Goal: Obtain resource: Download file/media

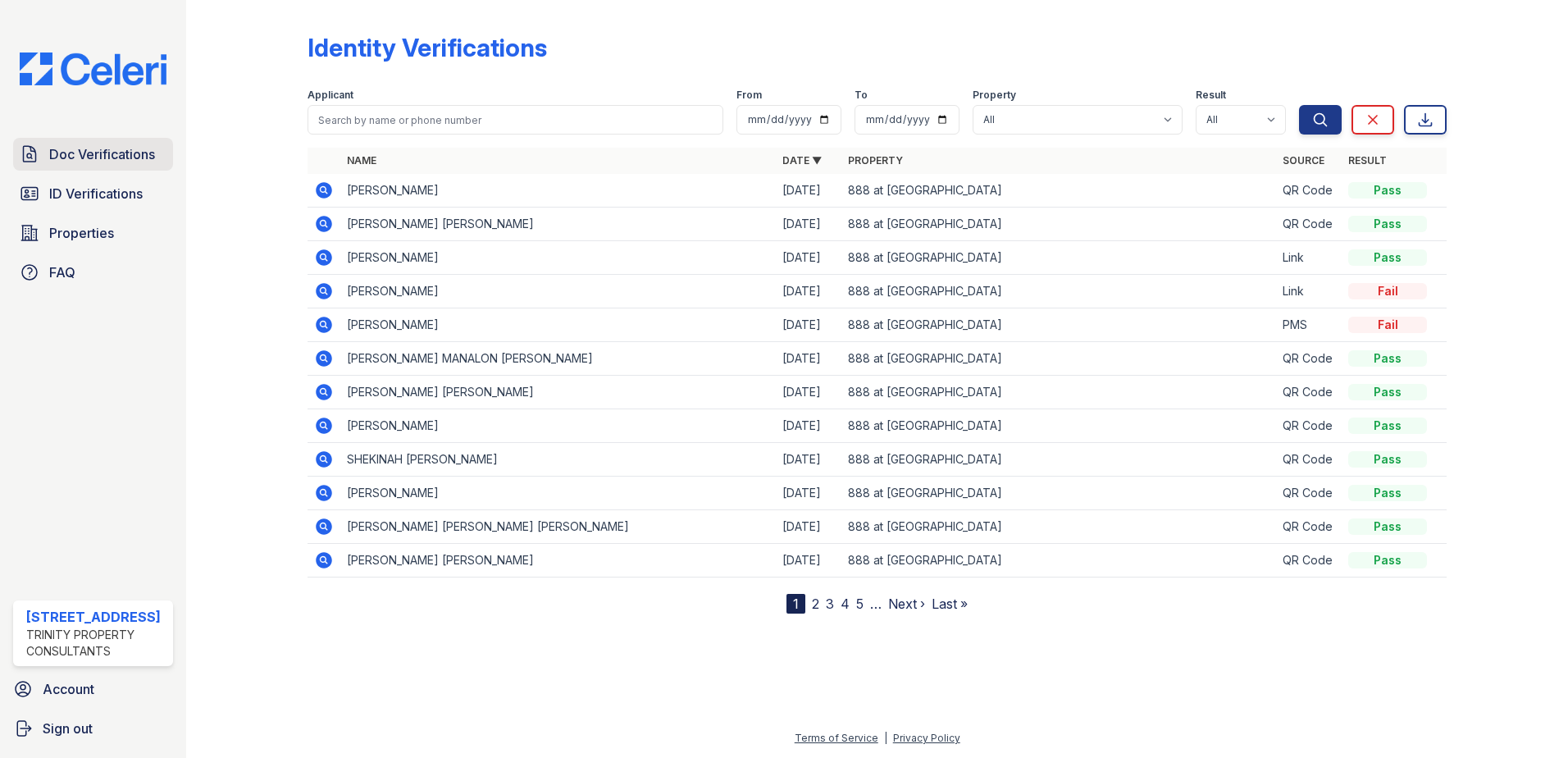
click at [99, 152] on span "Doc Verifications" at bounding box center [102, 154] width 105 height 20
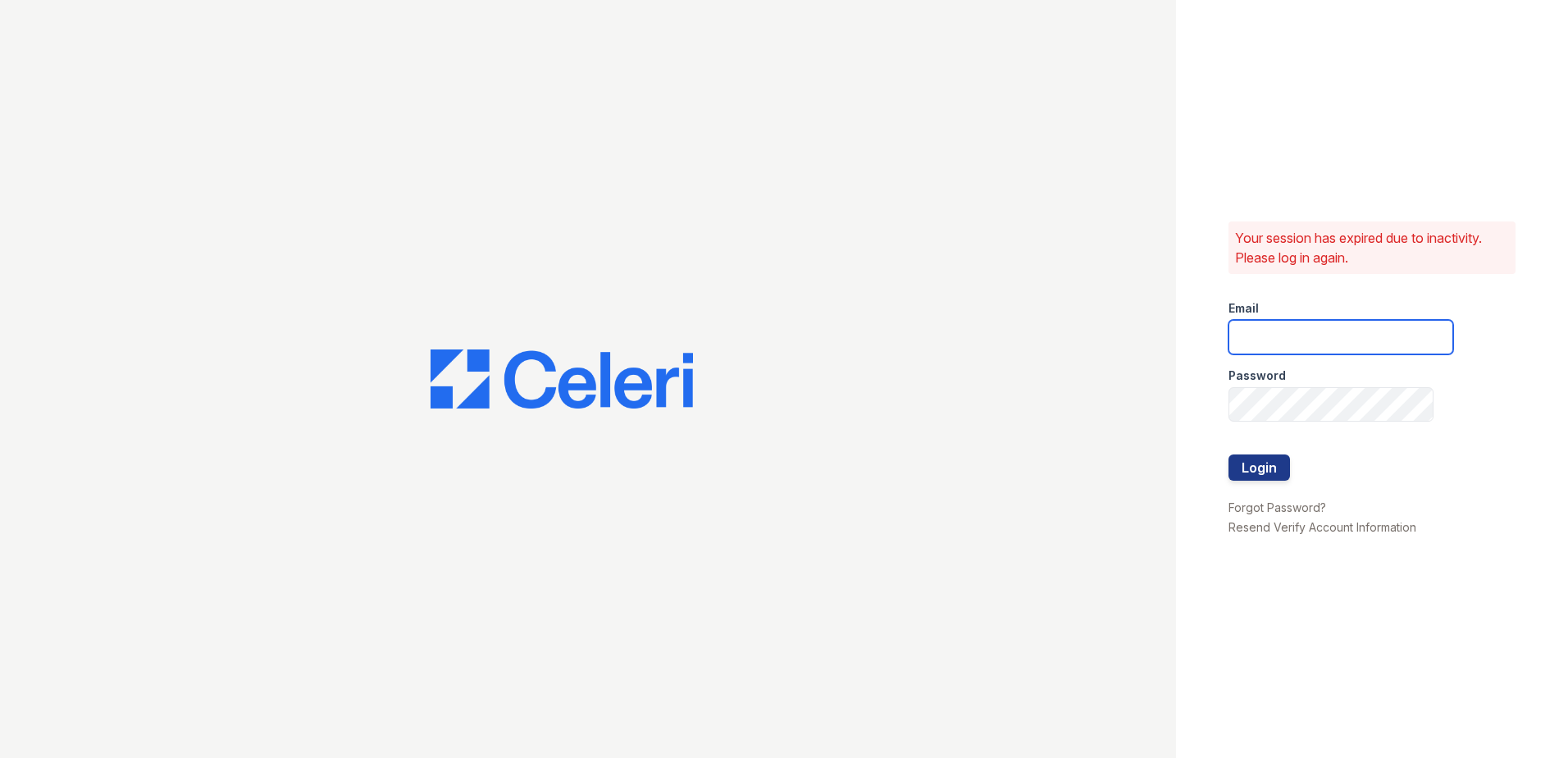
type input "888atgrandhopepark@trinity-pm.com"
click at [1260, 461] on button "Login" at bounding box center [1259, 468] width 61 height 26
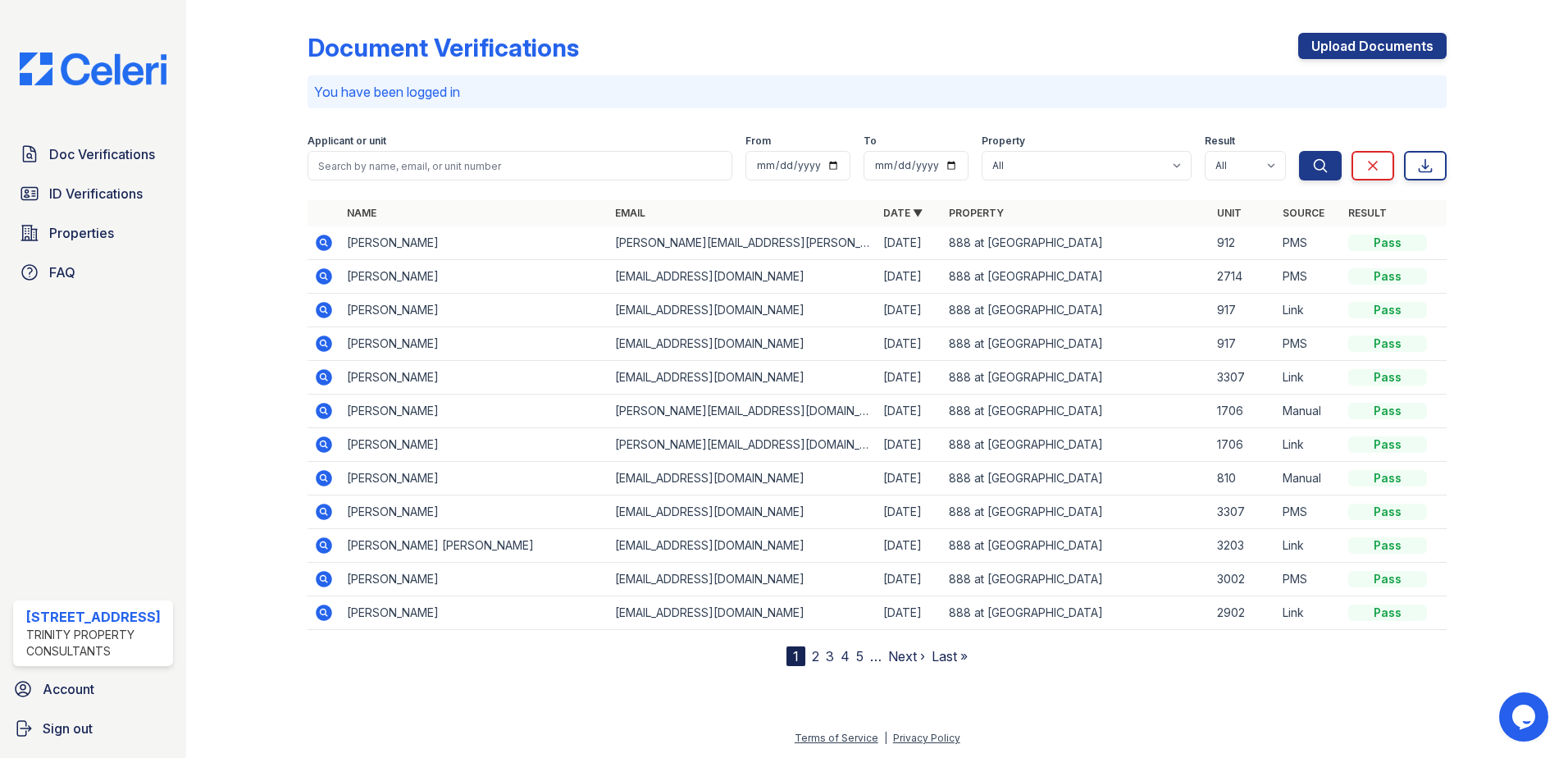
click at [323, 245] on icon at bounding box center [323, 242] width 20 height 20
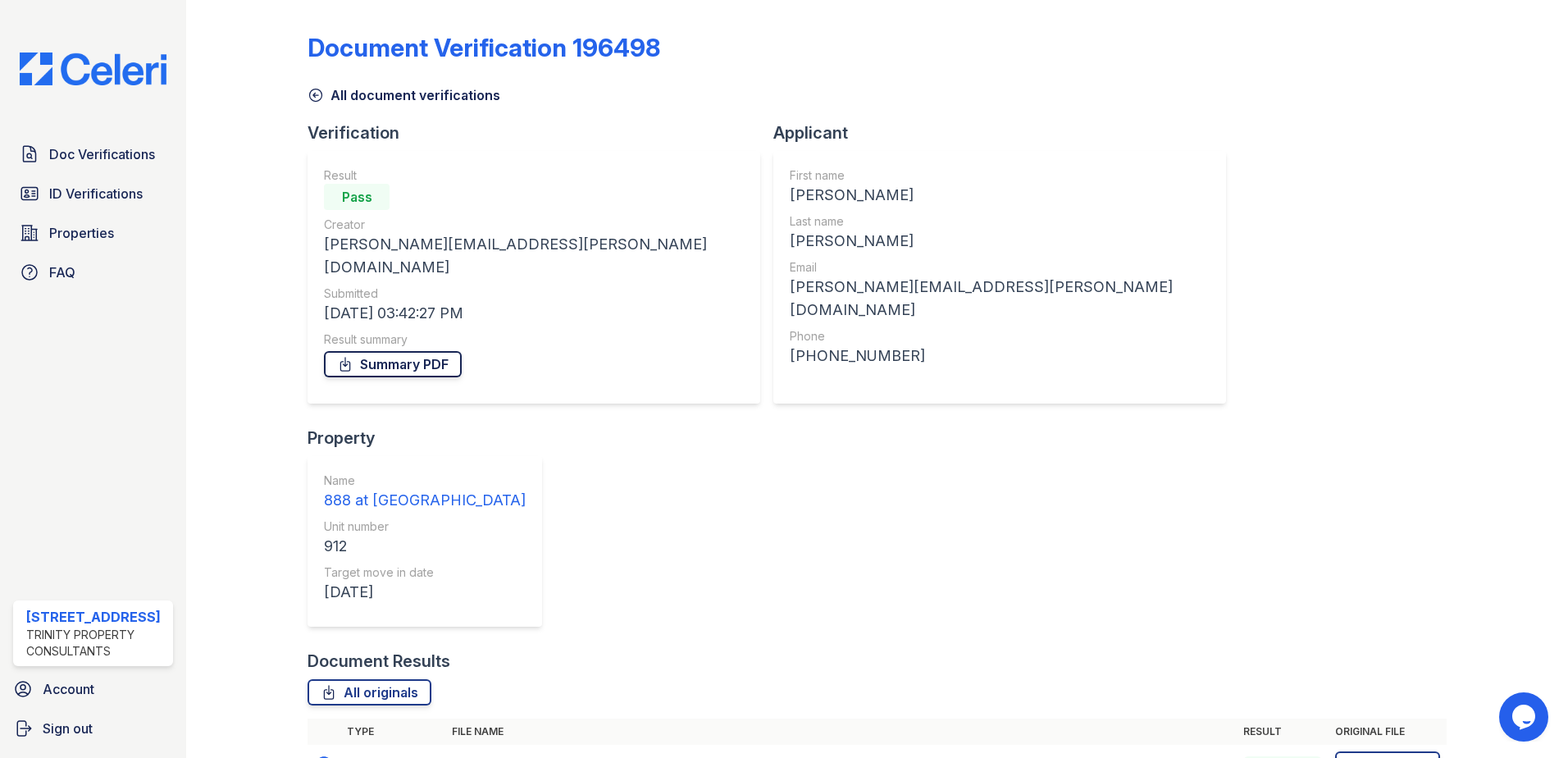
click at [435, 351] on link "Summary PDF" at bounding box center [392, 364] width 137 height 26
click at [93, 198] on span "ID Verifications" at bounding box center [96, 194] width 93 height 20
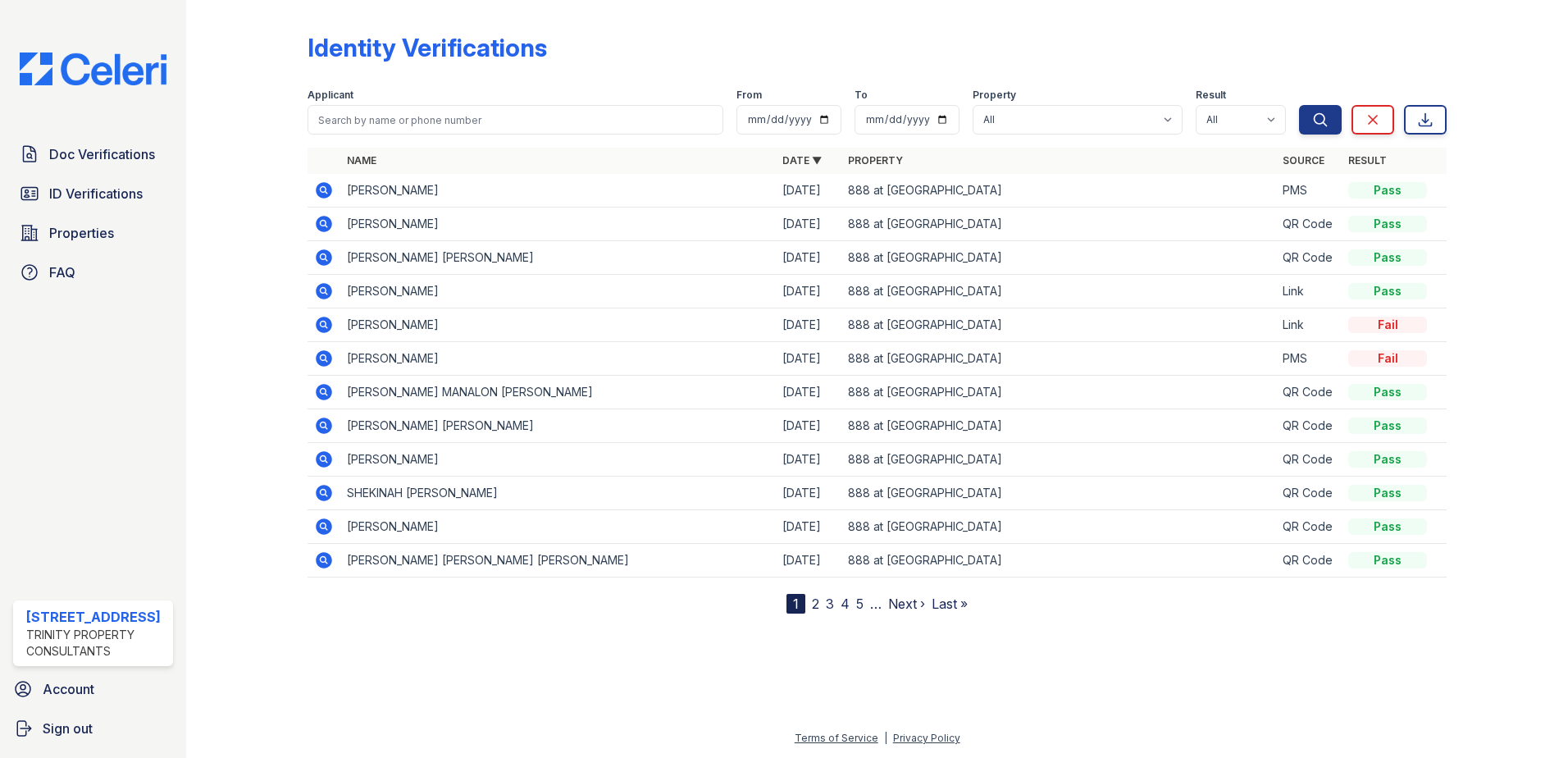
click at [328, 187] on icon at bounding box center [323, 190] width 16 height 16
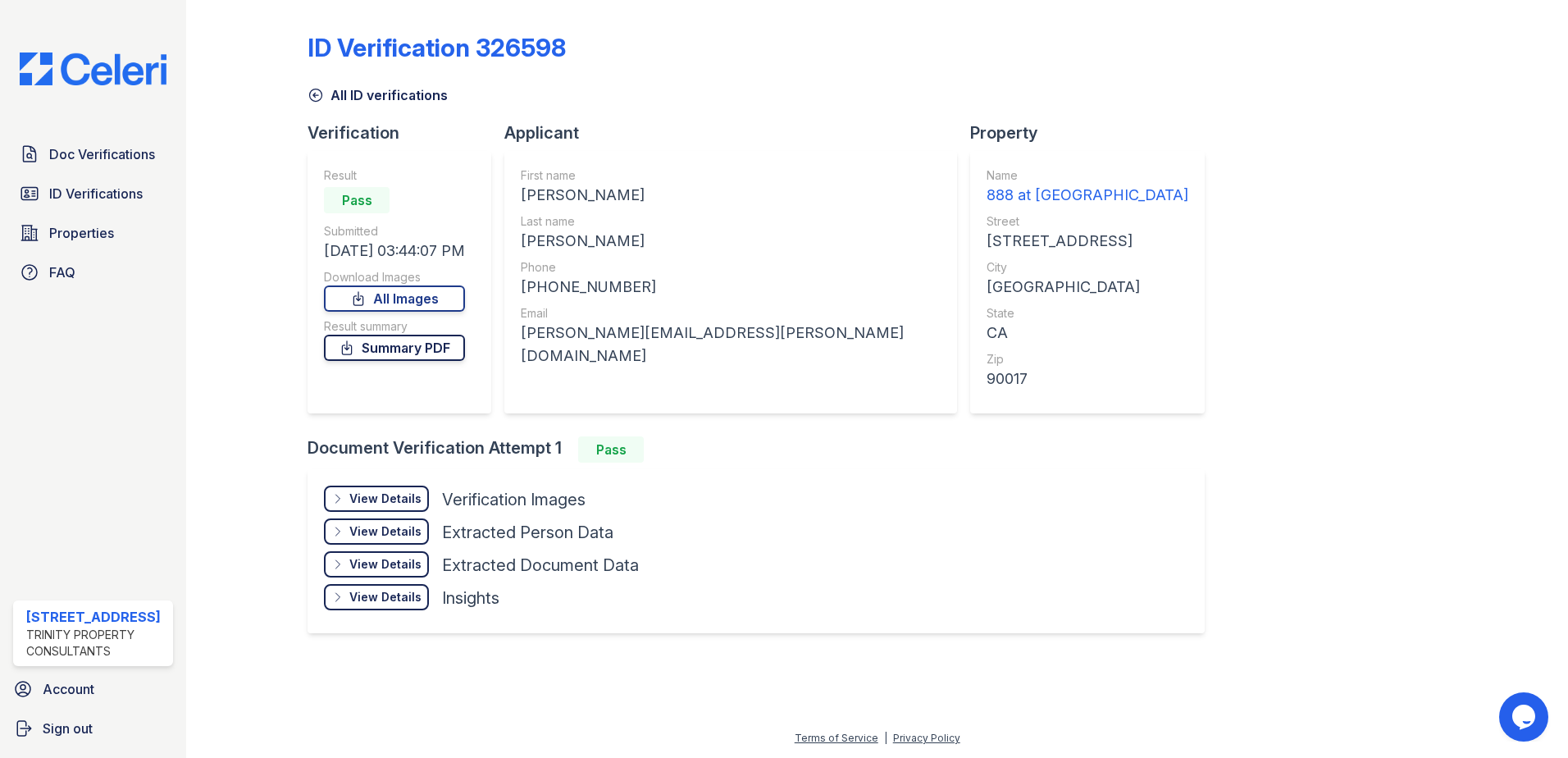
click at [440, 344] on link "Summary PDF" at bounding box center [394, 347] width 141 height 26
